Goal: Download file/media

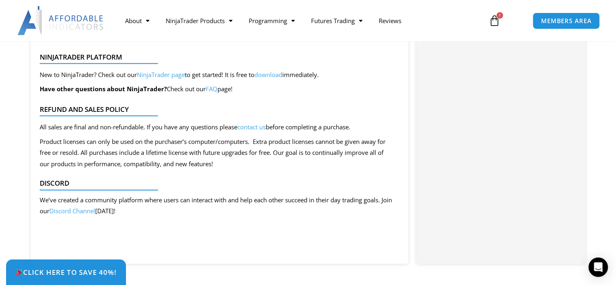
scroll to position [2145, 0]
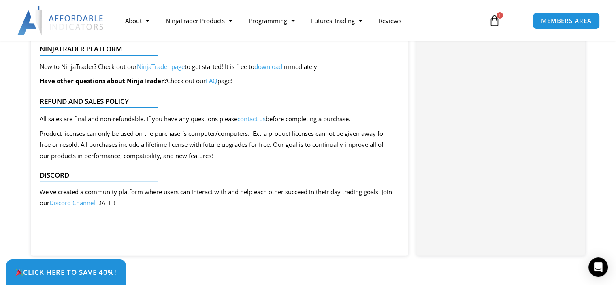
click at [282, 70] on link "download" at bounding box center [268, 66] width 28 height 8
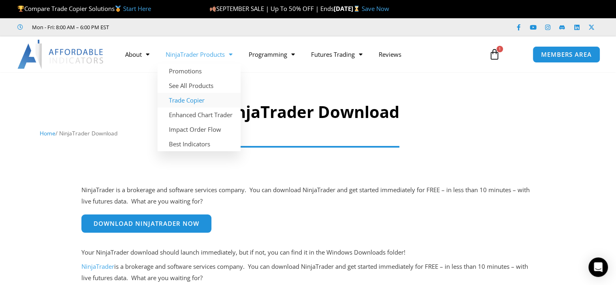
click at [198, 102] on link "Trade Copier" at bounding box center [198, 100] width 83 height 15
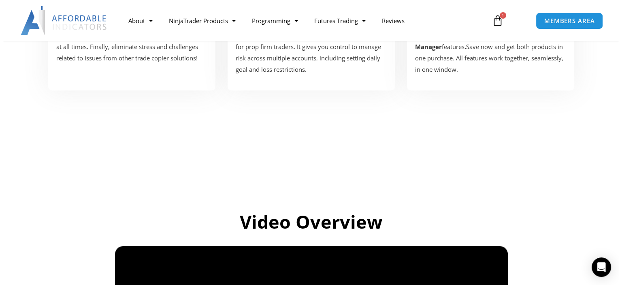
scroll to position [405, 0]
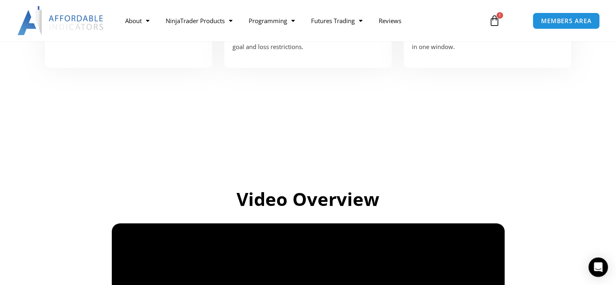
click at [166, 182] on div "Video Overview" at bounding box center [307, 194] width 453 height 42
